Goal: Task Accomplishment & Management: Complete application form

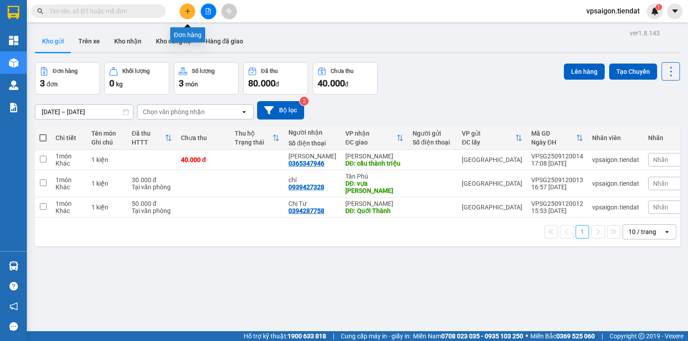
click at [190, 11] on icon "plus" at bounding box center [188, 11] width 6 height 6
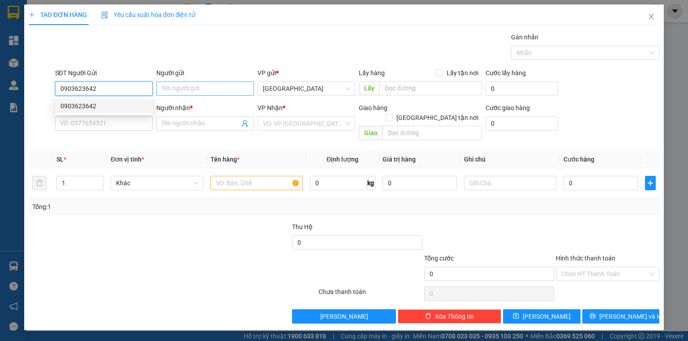
type input "0903623642"
click at [169, 87] on input "Người gửi" at bounding box center [205, 89] width 98 height 14
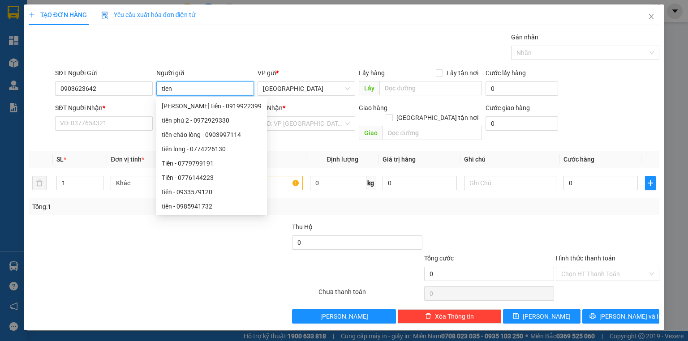
type input "tien"
click at [299, 151] on th "Tên hàng *" at bounding box center [256, 159] width 99 height 17
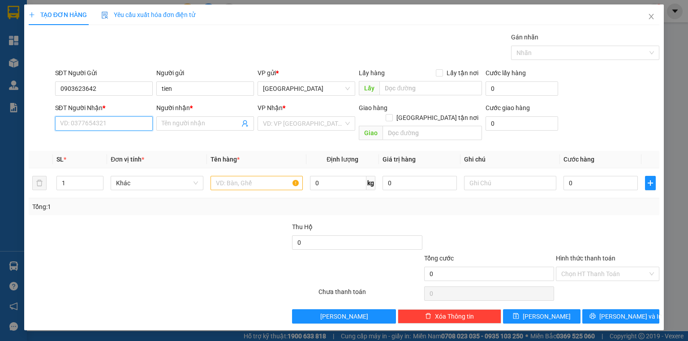
click at [93, 126] on input "SĐT Người Nhận *" at bounding box center [104, 123] width 98 height 14
type input "0907518749"
click at [172, 124] on input "Người nhận *" at bounding box center [201, 124] width 78 height 10
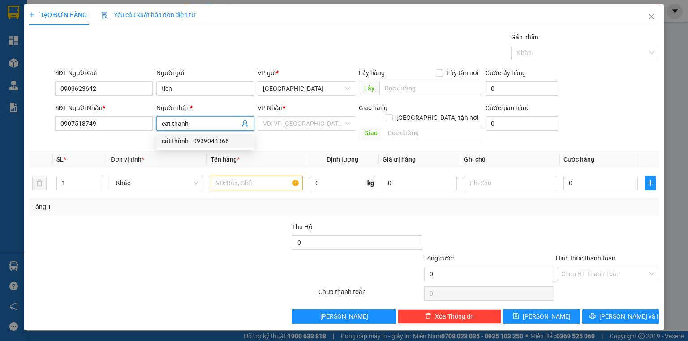
type input "cat thanh"
click at [303, 151] on th "Tên hàng *" at bounding box center [256, 159] width 99 height 17
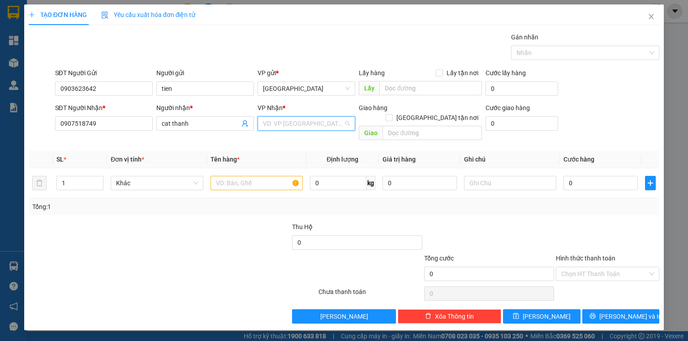
click at [311, 126] on input "search" at bounding box center [303, 123] width 81 height 13
click at [290, 141] on div "Tiên Thuỷ" at bounding box center [306, 142] width 87 height 10
click at [368, 126] on input "text" at bounding box center [431, 133] width 99 height 14
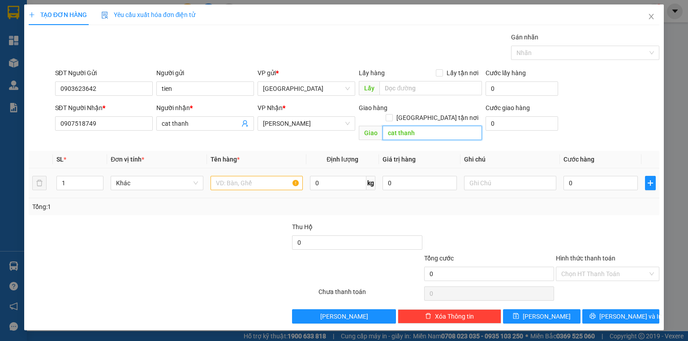
type input "cat thanh"
click at [256, 176] on input "text" at bounding box center [256, 183] width 92 height 14
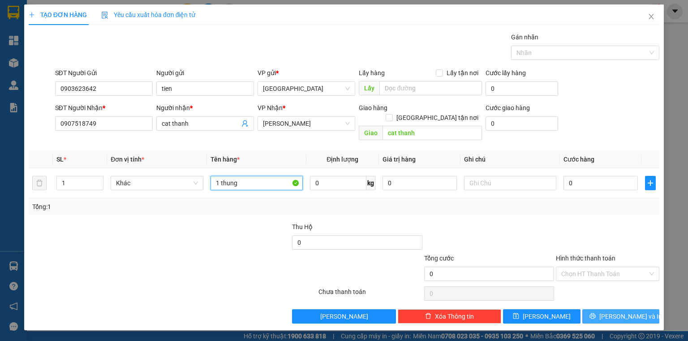
type input "1 thung"
click at [368, 312] on span "Lưu và In" at bounding box center [630, 317] width 63 height 10
click at [167, 177] on span "Khác" at bounding box center [157, 182] width 82 height 13
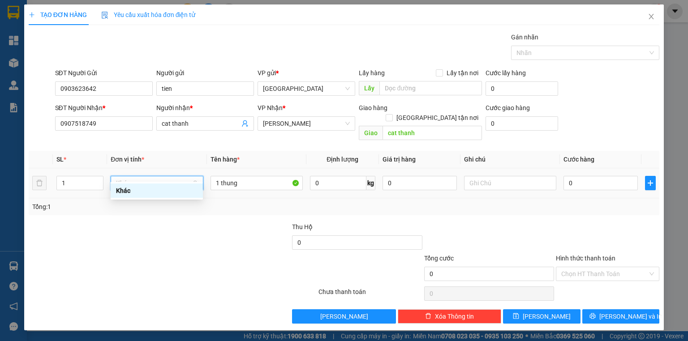
click at [167, 176] on span "Khác" at bounding box center [157, 182] width 82 height 13
click at [277, 230] on div at bounding box center [225, 237] width 132 height 31
click at [170, 176] on span "Khác" at bounding box center [157, 182] width 82 height 13
type input "1 thung"
click at [253, 203] on div "Tổng: 1" at bounding box center [344, 206] width 631 height 17
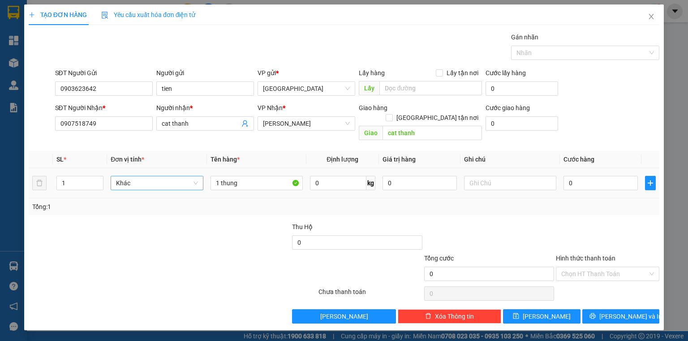
click at [147, 176] on span "Khác" at bounding box center [157, 182] width 82 height 13
click at [155, 176] on span "Khác" at bounding box center [157, 182] width 82 height 13
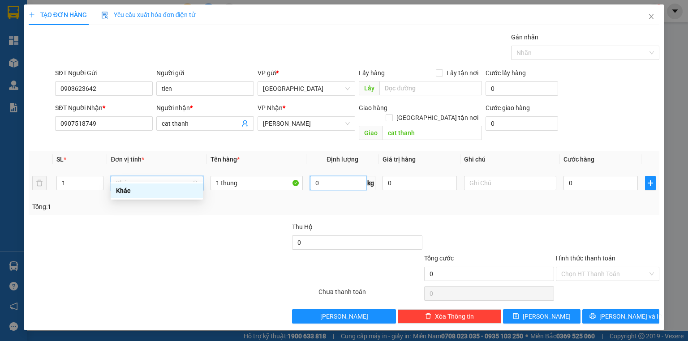
click at [323, 176] on input "0" at bounding box center [338, 183] width 56 height 14
click at [324, 176] on input "0" at bounding box center [338, 183] width 56 height 14
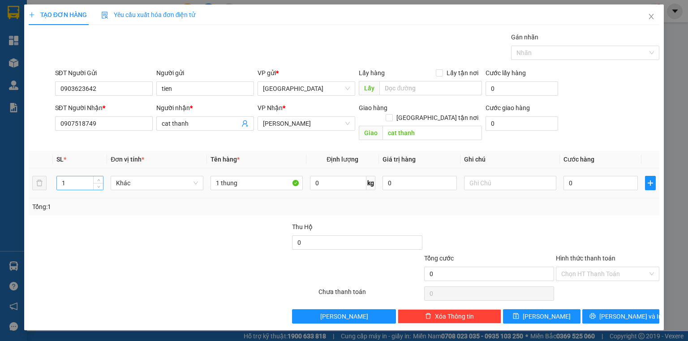
click at [72, 177] on input "1" at bounding box center [80, 182] width 46 height 13
click at [176, 227] on div at bounding box center [225, 237] width 132 height 31
click at [368, 313] on icon "printer" at bounding box center [592, 316] width 6 height 6
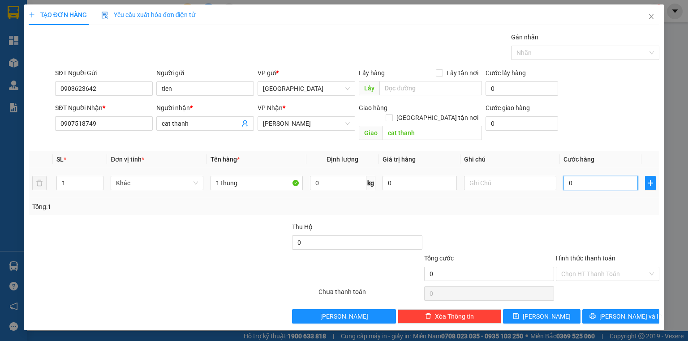
click at [368, 177] on input "0" at bounding box center [600, 183] width 74 height 14
type input "4"
type input "40"
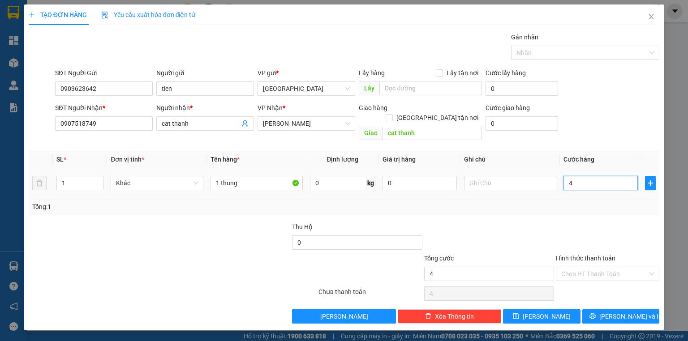
type input "40"
type input "40.000"
click at [368, 222] on div at bounding box center [489, 237] width 132 height 31
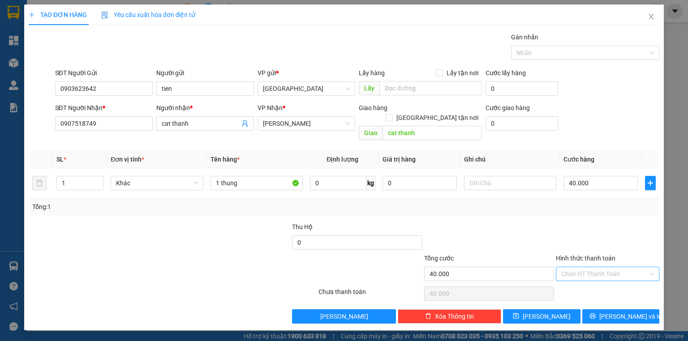
click at [368, 267] on div "Chọn HT Thanh Toán" at bounding box center [607, 274] width 103 height 14
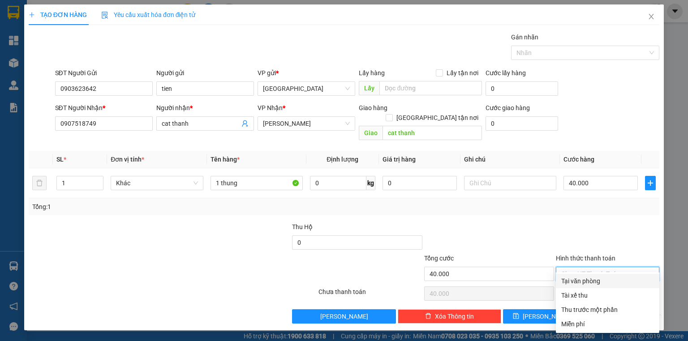
click at [368, 280] on div "Tại văn phòng" at bounding box center [607, 281] width 93 height 10
type input "0"
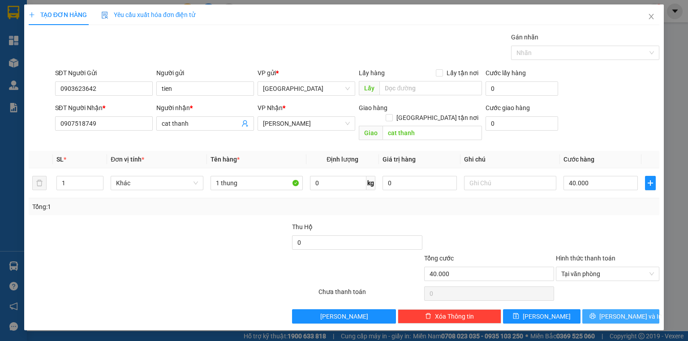
click at [368, 312] on span "Lưu và In" at bounding box center [630, 317] width 63 height 10
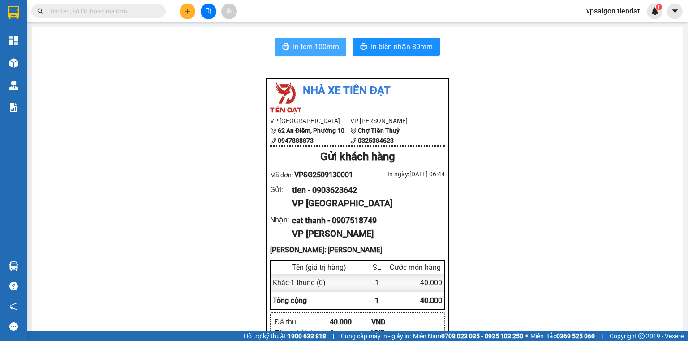
click at [308, 49] on span "In tem 100mm" at bounding box center [316, 46] width 46 height 11
